Goal: Entertainment & Leisure: Consume media (video, audio)

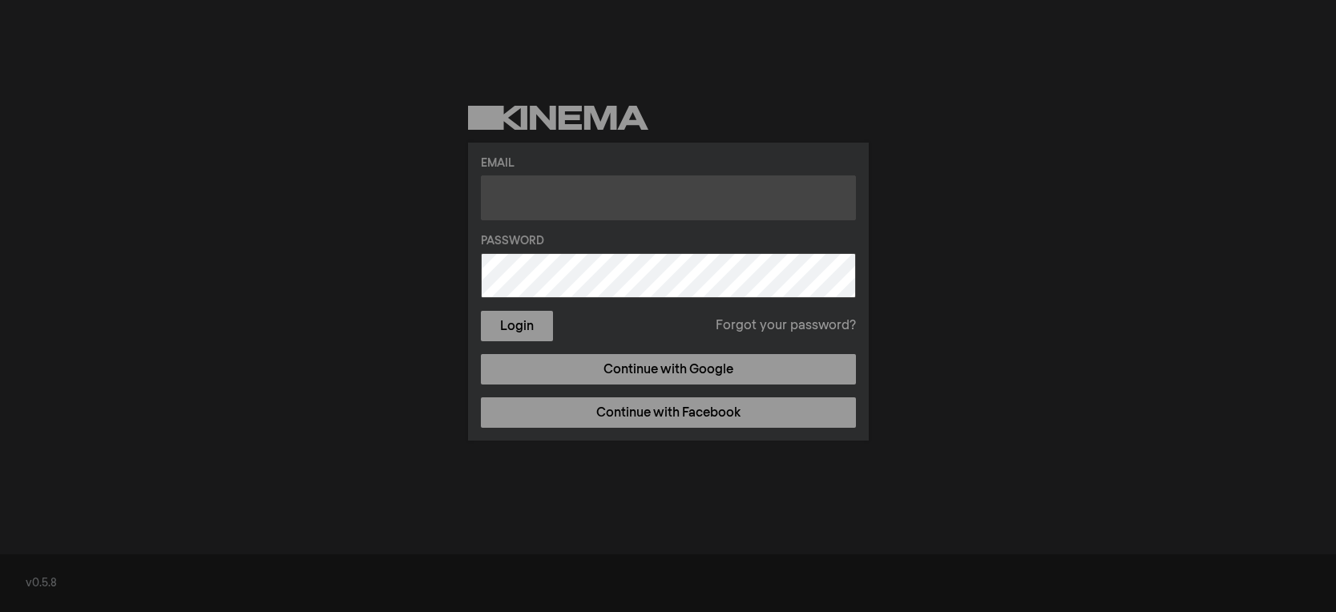
click at [602, 196] on input "text" at bounding box center [668, 197] width 375 height 45
paste input "[EMAIL_ADDRESS][DOMAIN_NAME]"
type input "[EMAIL_ADDRESS][DOMAIN_NAME]"
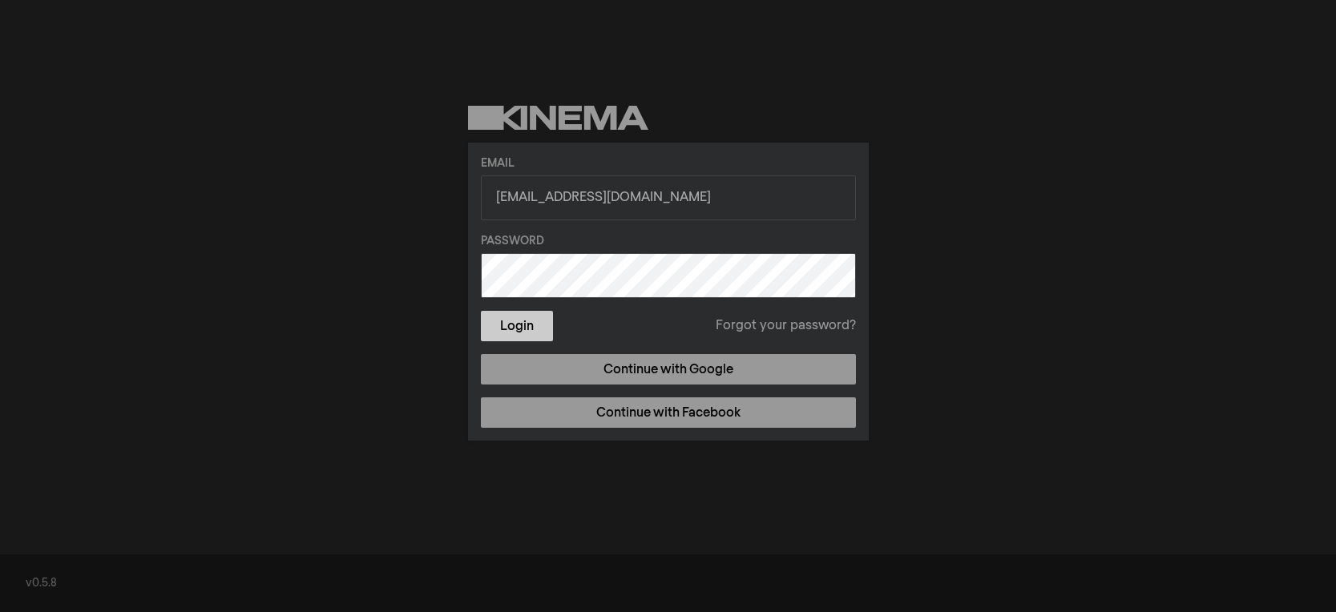
click at [514, 320] on button "Login" at bounding box center [517, 326] width 72 height 30
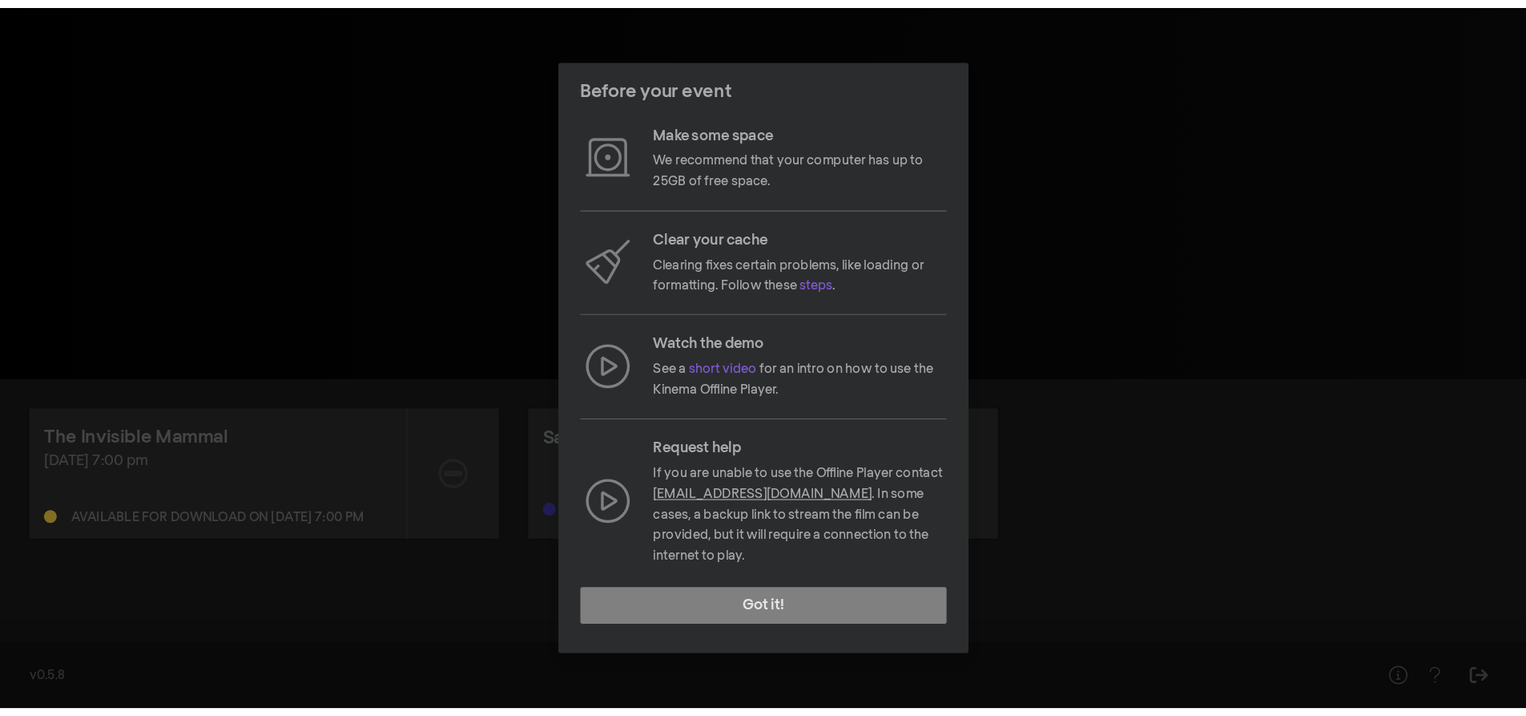
scroll to position [94, 0]
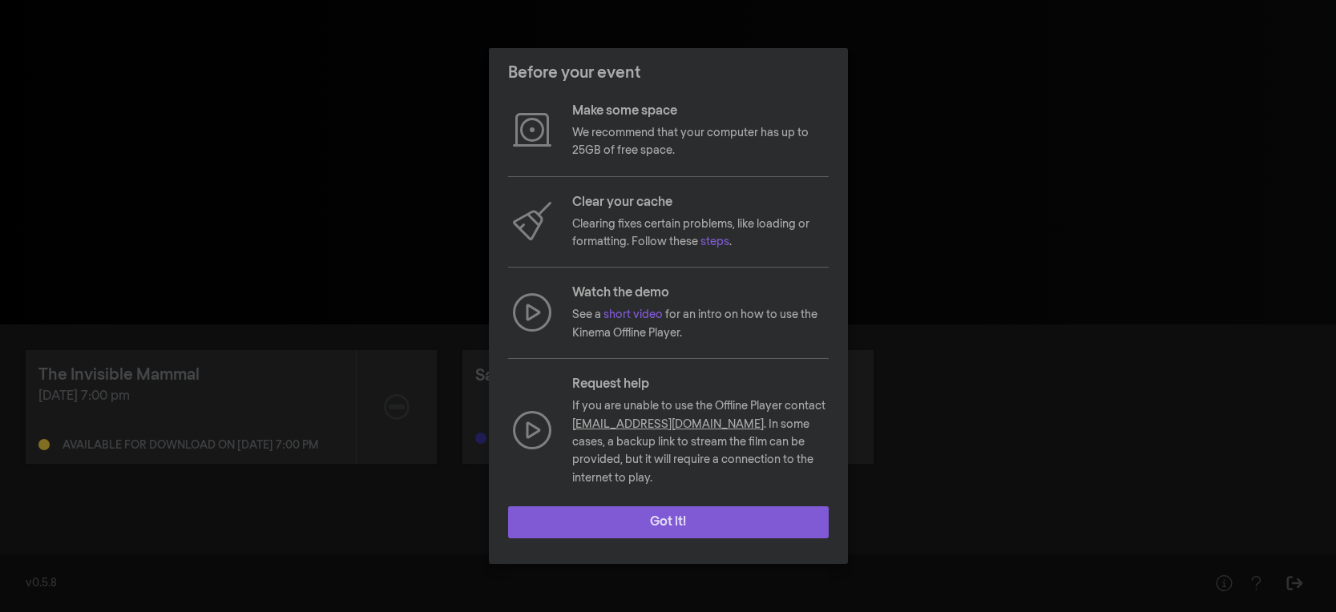
click at [676, 517] on button "Got it!" at bounding box center [668, 522] width 320 height 32
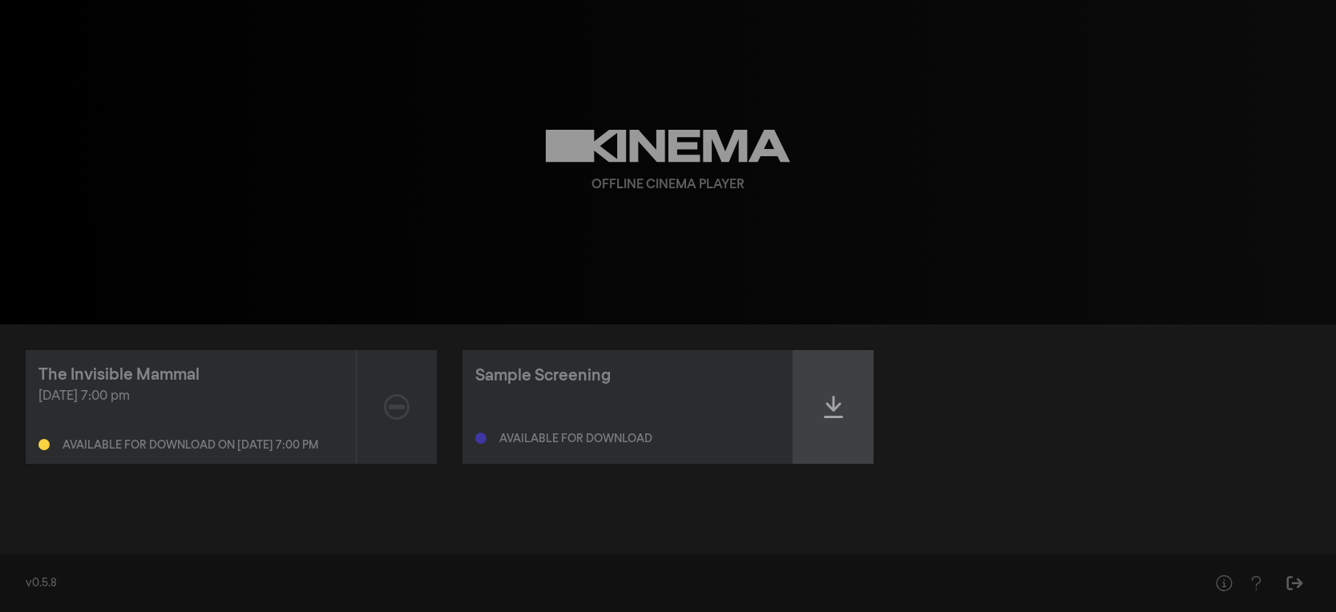
click at [818, 402] on div at bounding box center [833, 407] width 80 height 114
click at [826, 405] on icon at bounding box center [833, 407] width 19 height 22
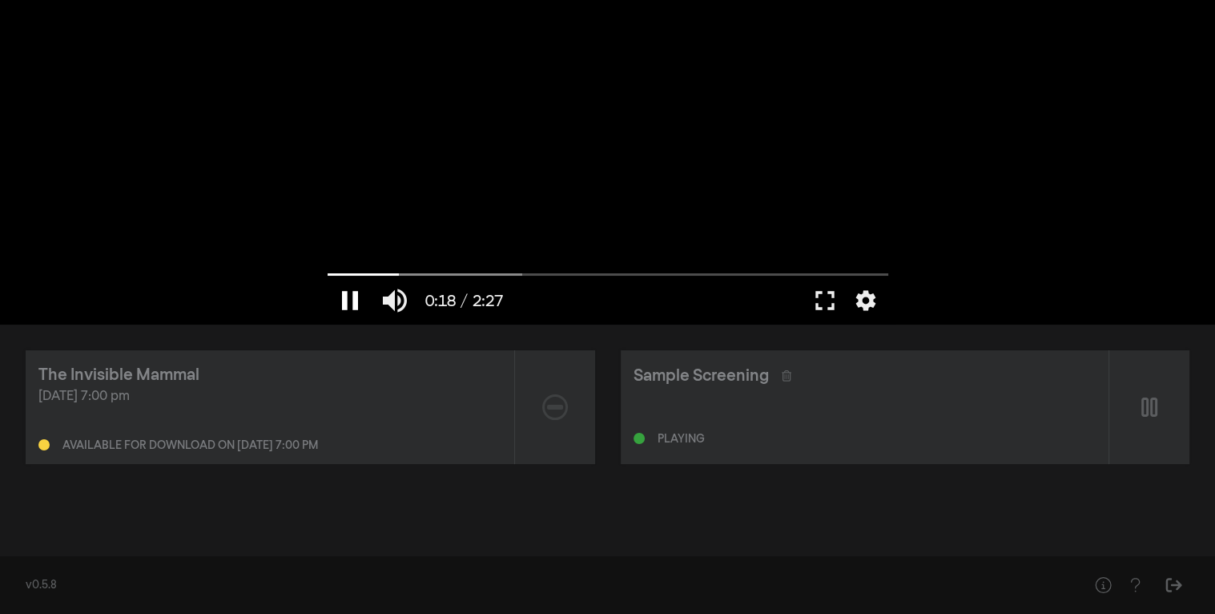
click at [342, 302] on button "pause" at bounding box center [350, 300] width 45 height 48
click at [1156, 410] on icon at bounding box center [1149, 407] width 19 height 26
click at [649, 269] on div at bounding box center [608, 162] width 577 height 325
click at [818, 292] on button "fullscreen" at bounding box center [825, 300] width 45 height 48
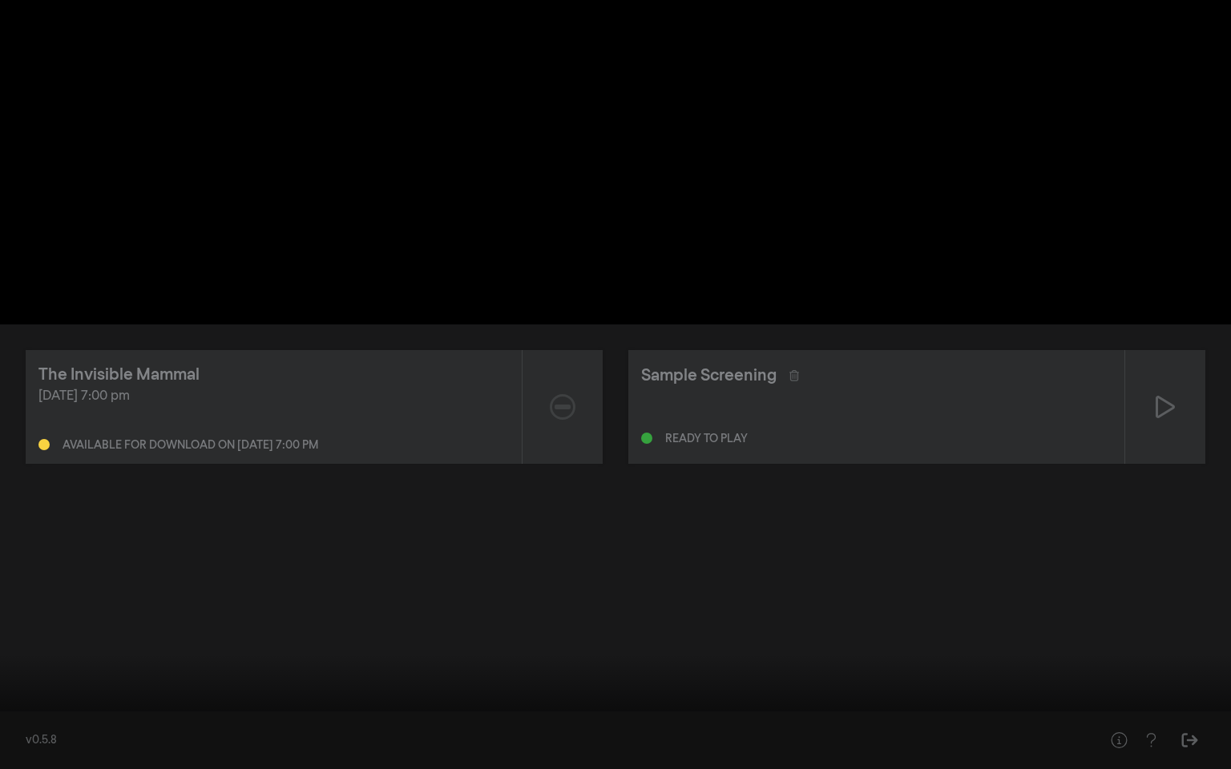
click at [819, 409] on div at bounding box center [615, 384] width 1231 height 769
click at [1157, 715] on button "fullscreen_exit" at bounding box center [1159, 745] width 45 height 48
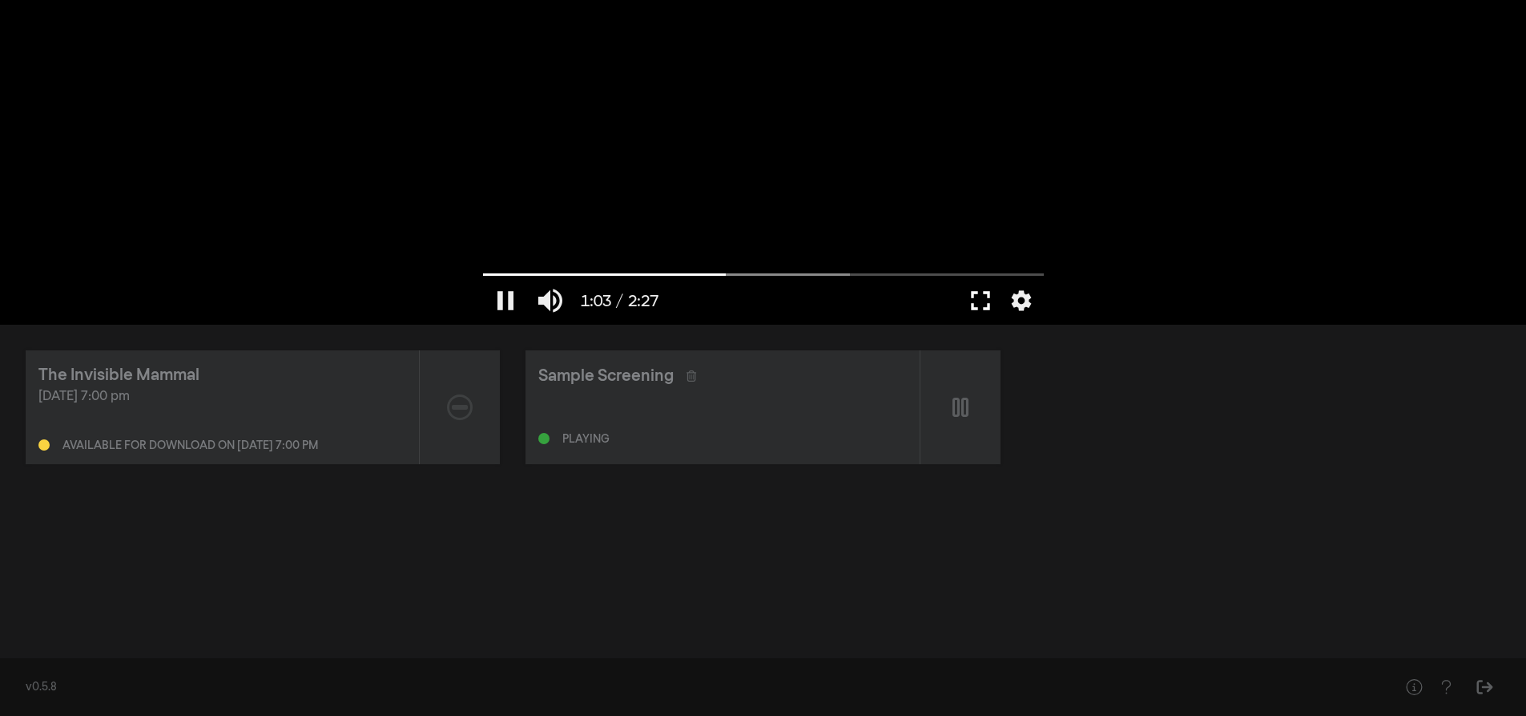
click at [982, 298] on button "fullscreen" at bounding box center [980, 300] width 45 height 48
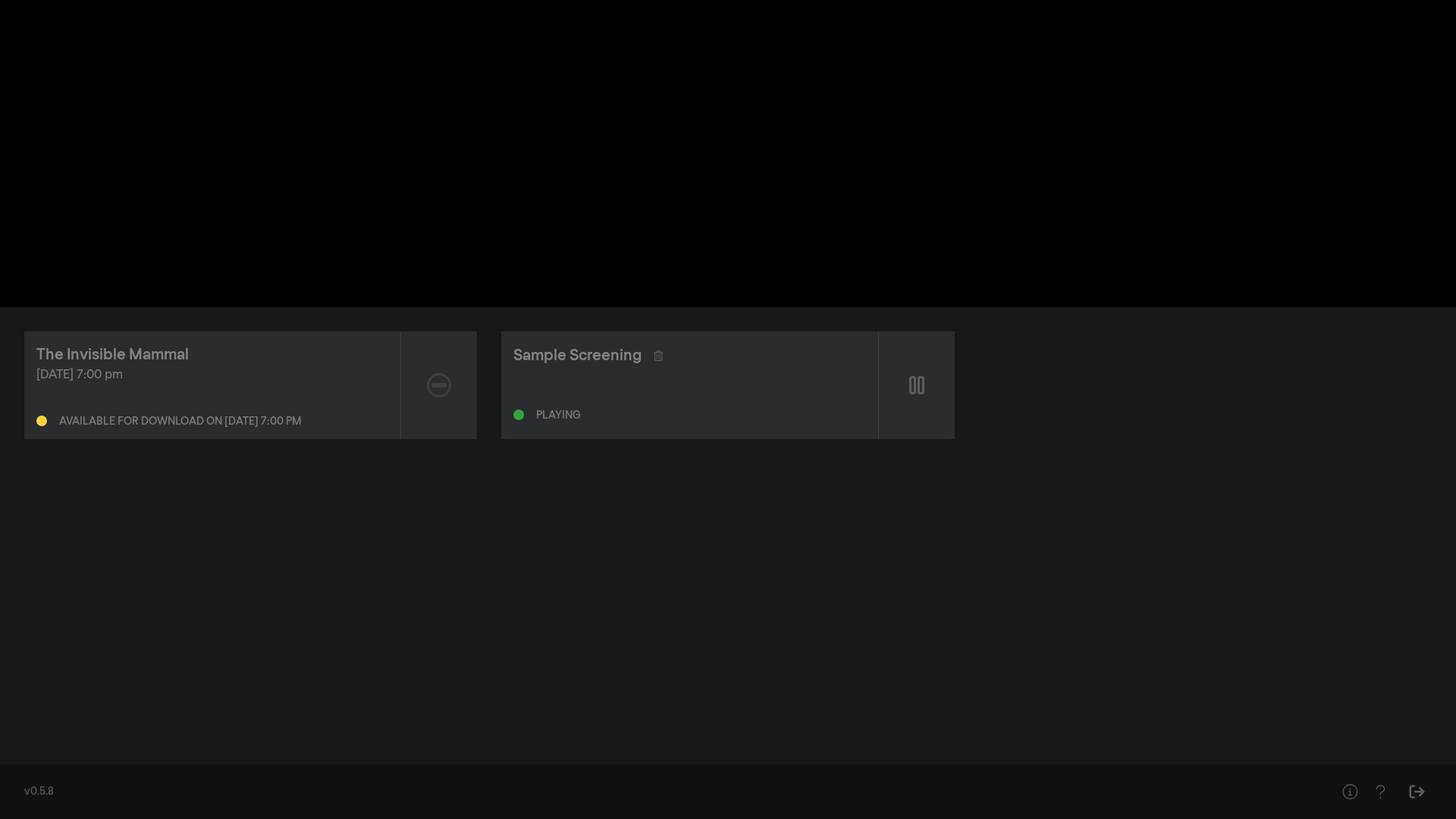
click at [1383, 677] on button "fullscreen_exit" at bounding box center [1389, 796] width 43 height 45
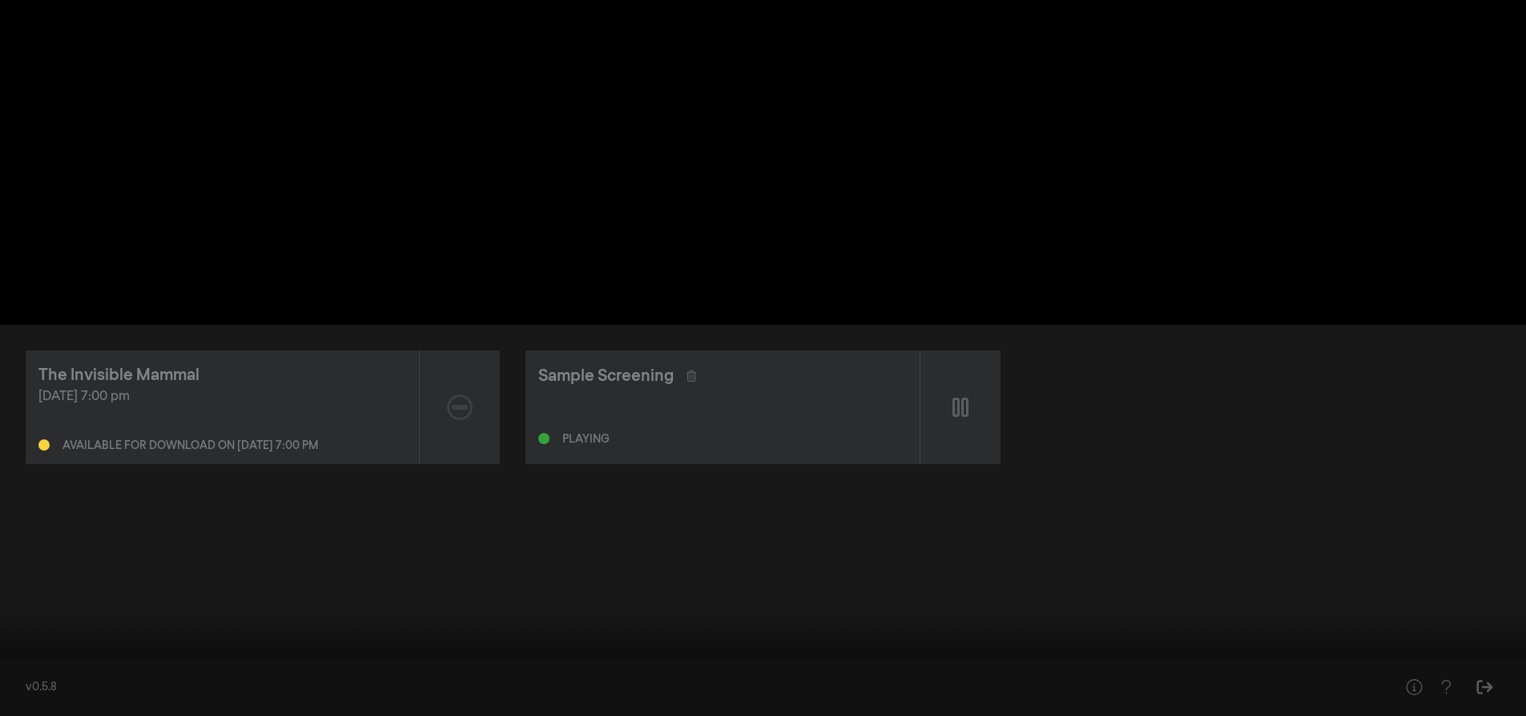
type input "102.798678"
